Goal: Navigation & Orientation: Find specific page/section

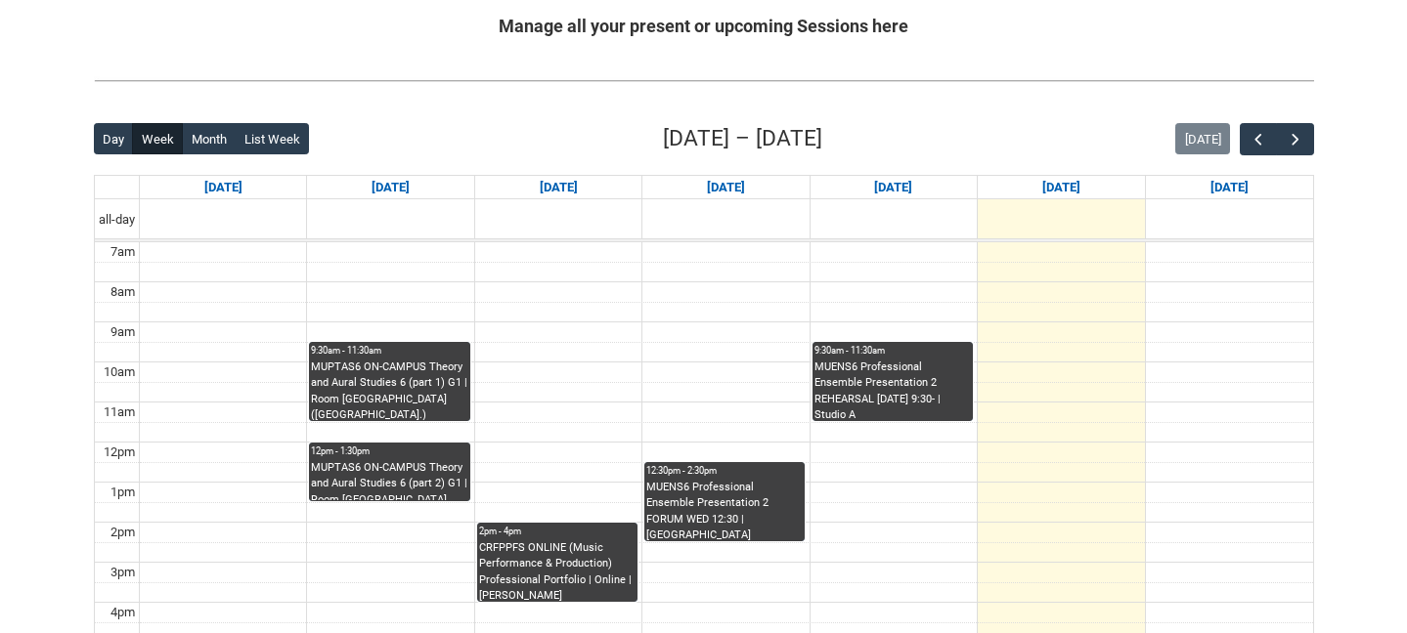
scroll to position [345, 0]
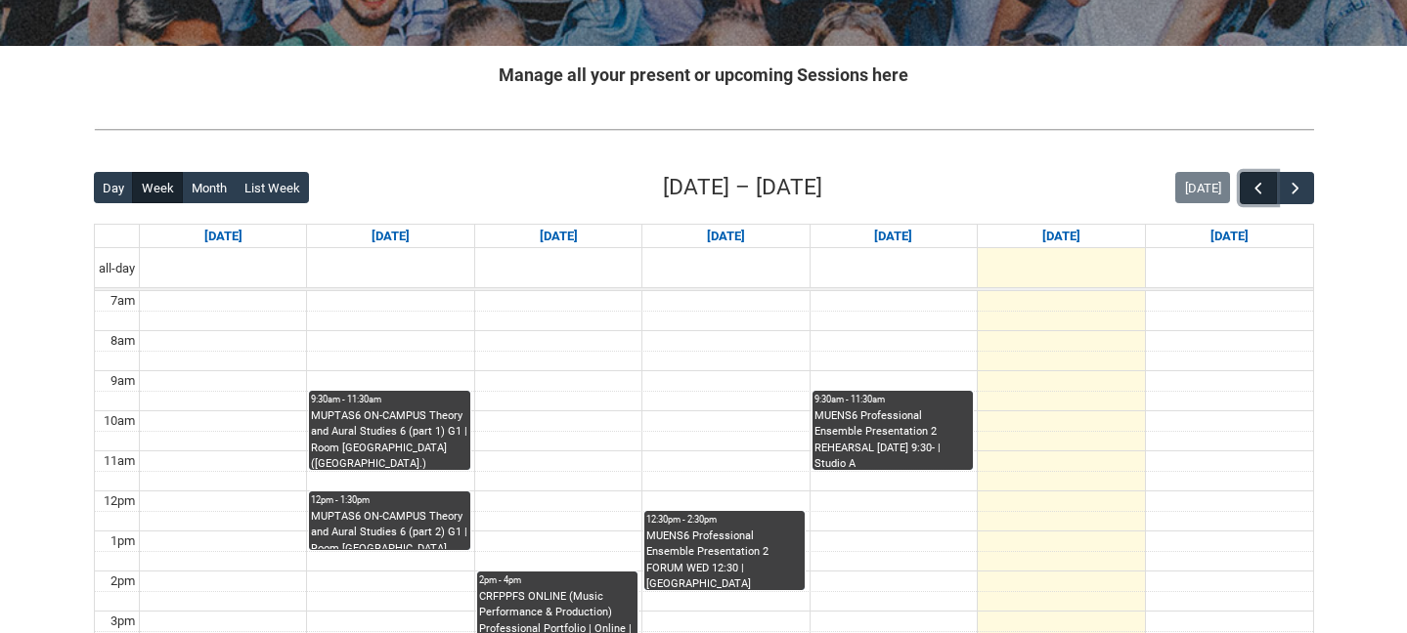
click at [1262, 186] on span "button" at bounding box center [1258, 189] width 20 height 20
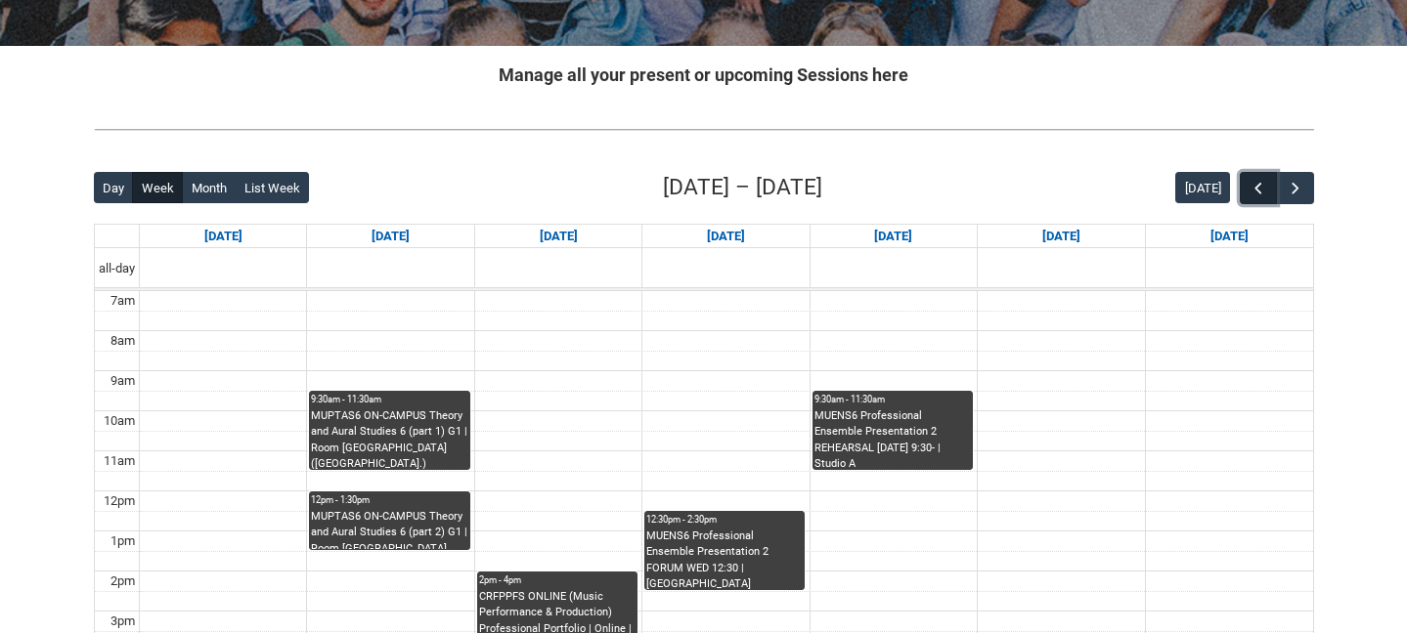
click at [1257, 184] on span "button" at bounding box center [1258, 189] width 20 height 20
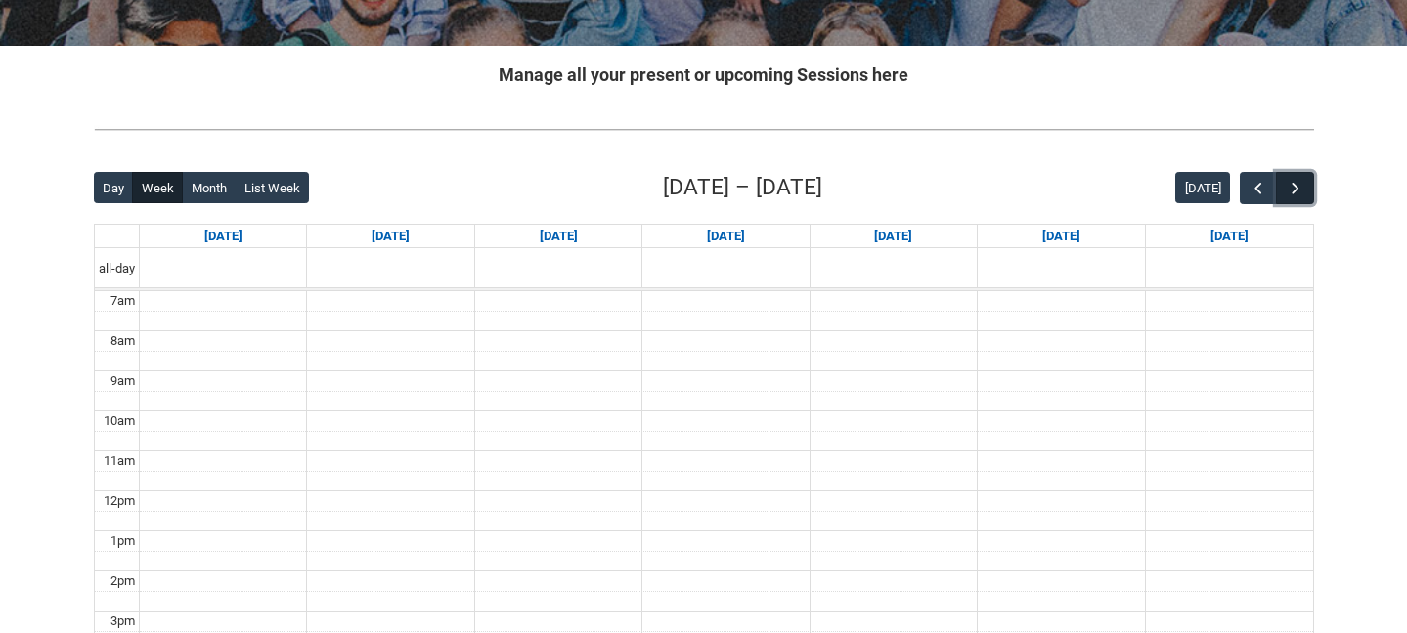
click at [1312, 183] on button "button" at bounding box center [1294, 188] width 37 height 32
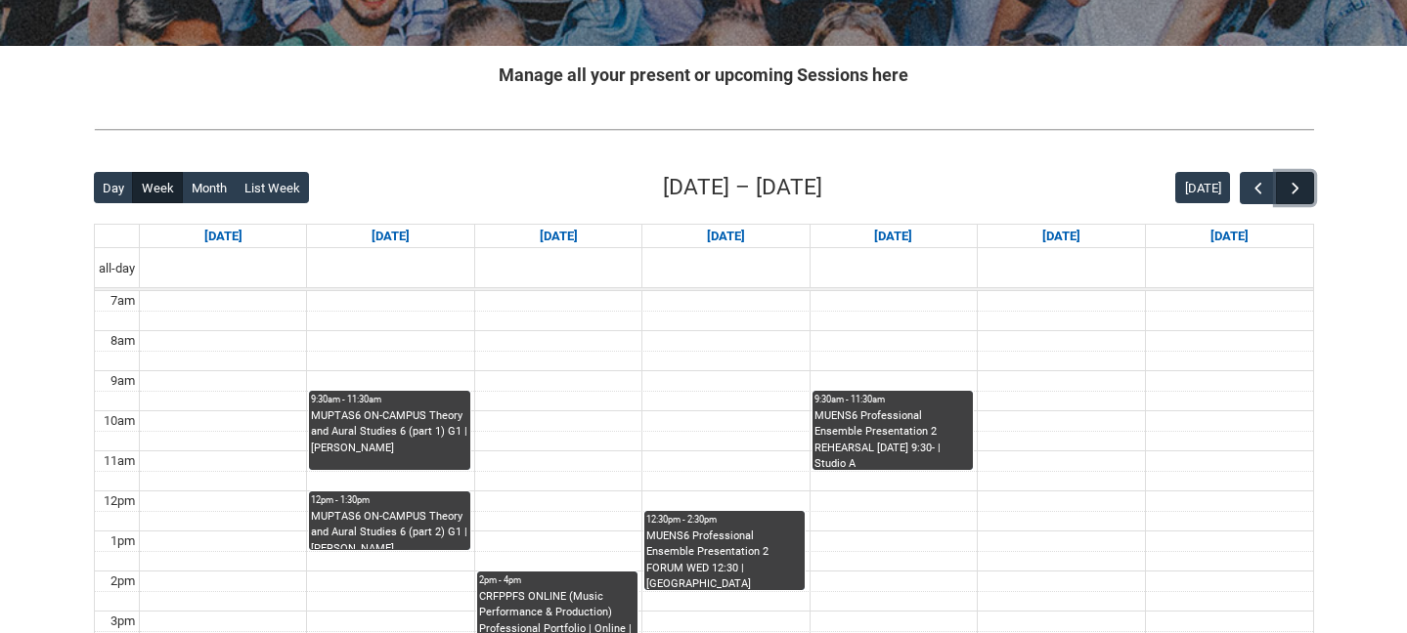
click at [1311, 183] on button "button" at bounding box center [1294, 188] width 37 height 32
click at [1310, 182] on button "button" at bounding box center [1294, 188] width 37 height 32
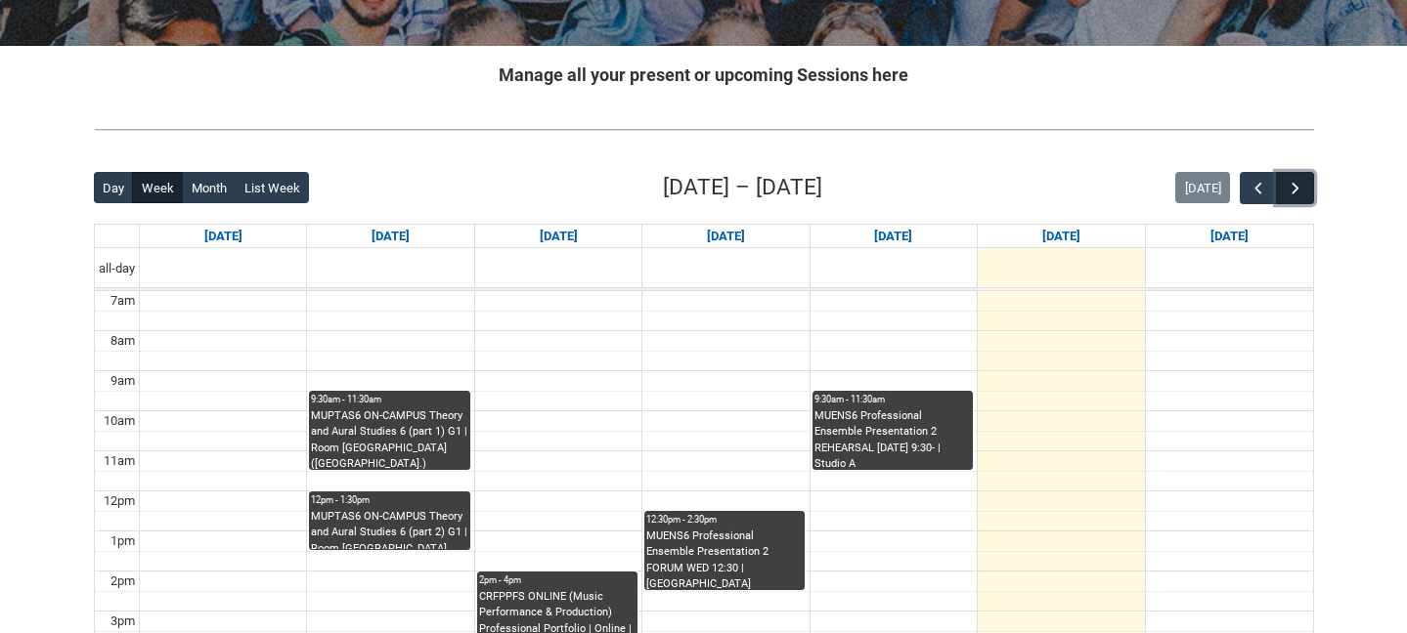
click at [1310, 182] on button "button" at bounding box center [1294, 188] width 37 height 32
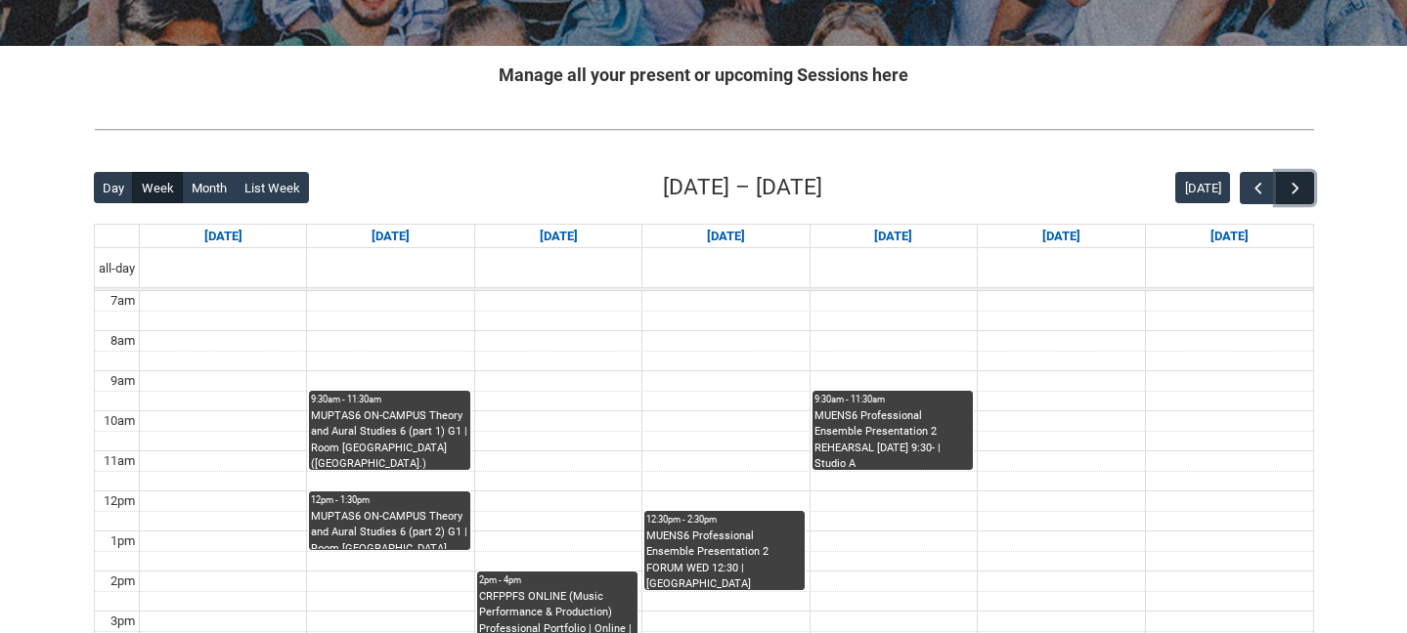
click at [1310, 182] on button "button" at bounding box center [1294, 188] width 37 height 32
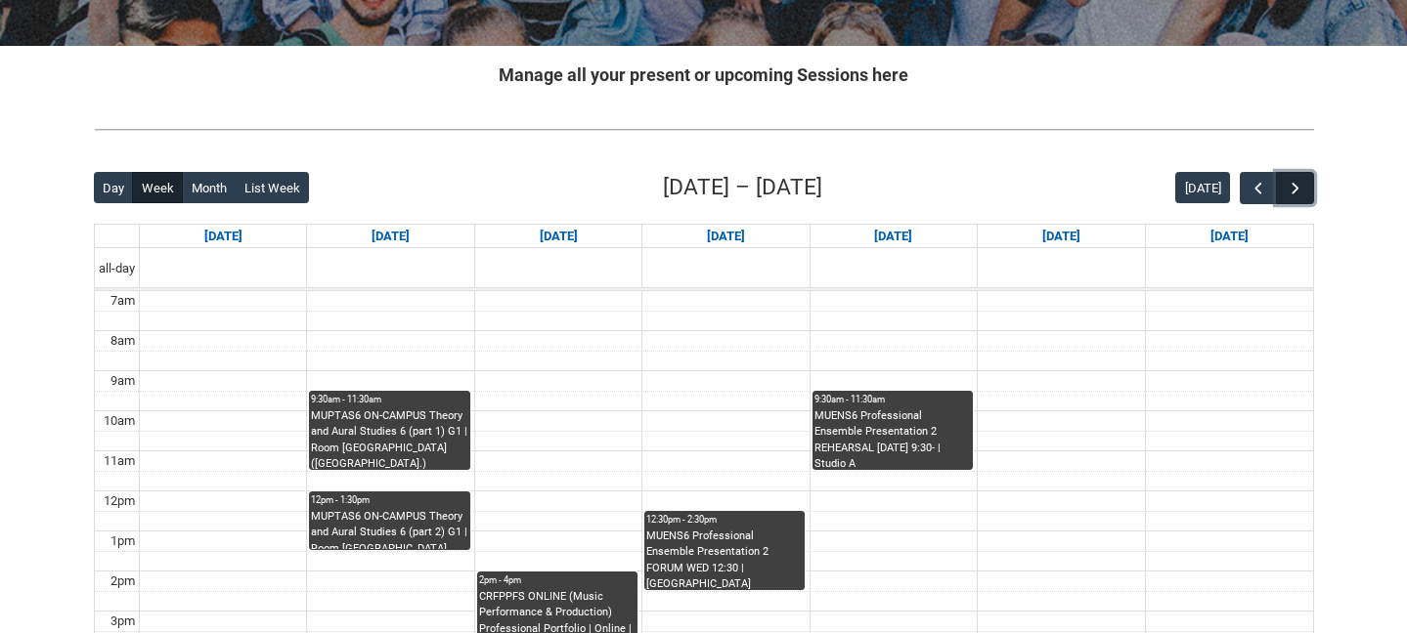
click at [1310, 182] on button "button" at bounding box center [1294, 188] width 37 height 32
click at [1295, 188] on span "button" at bounding box center [1295, 189] width 20 height 20
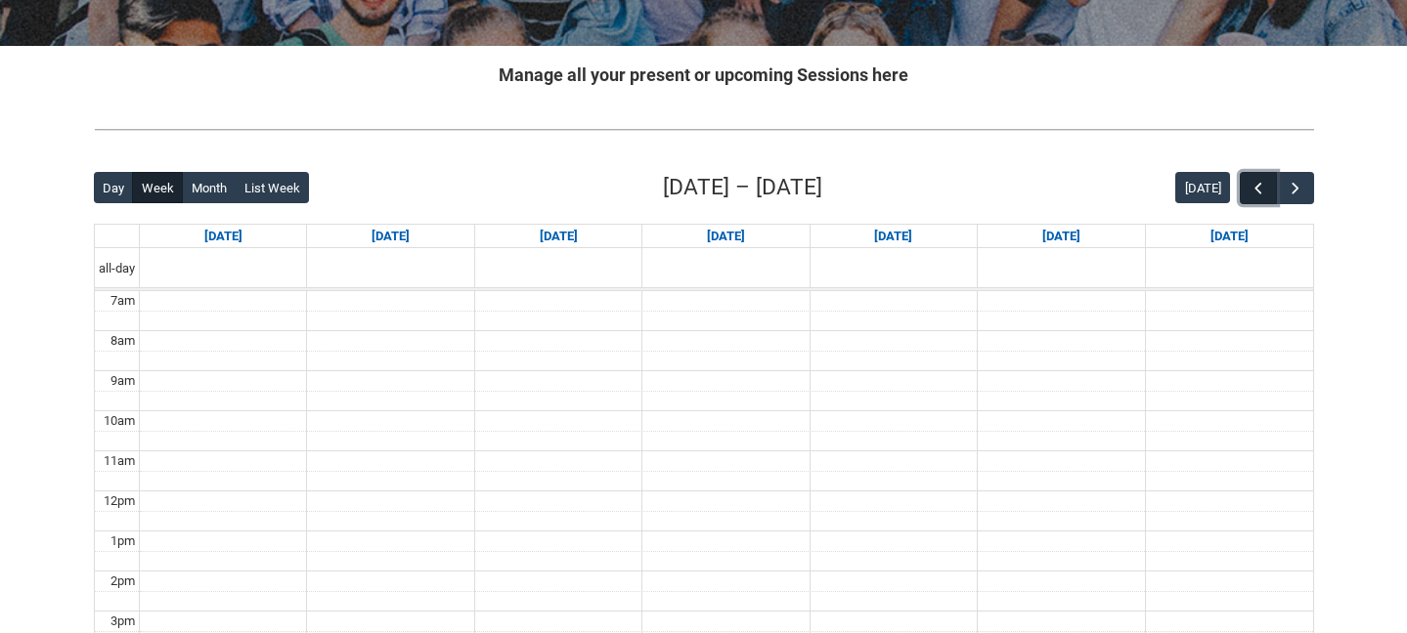
click at [1250, 192] on span "button" at bounding box center [1258, 189] width 20 height 20
